Goal: Register for event/course

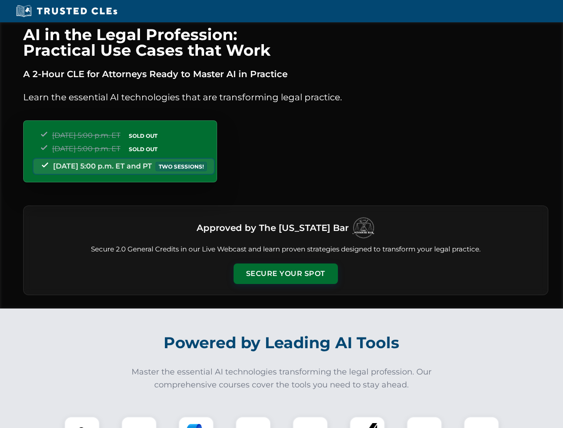
click at [286, 274] on button "Secure Your Spot" at bounding box center [286, 274] width 104 height 21
click at [82, 422] on img at bounding box center [82, 435] width 26 height 26
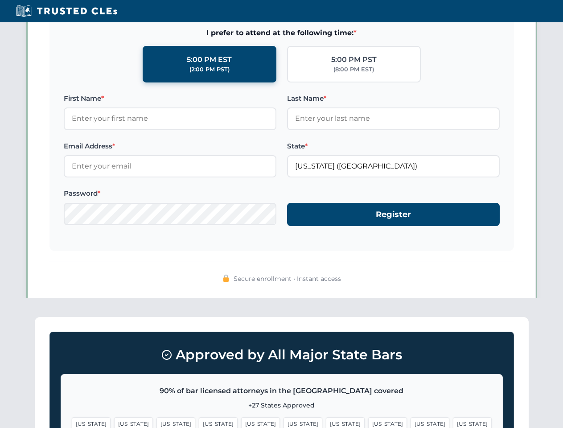
click at [326, 422] on span "[US_STATE]" at bounding box center [345, 424] width 39 height 13
click at [411, 422] on span "[US_STATE]" at bounding box center [430, 424] width 39 height 13
